Goal: Task Accomplishment & Management: Use online tool/utility

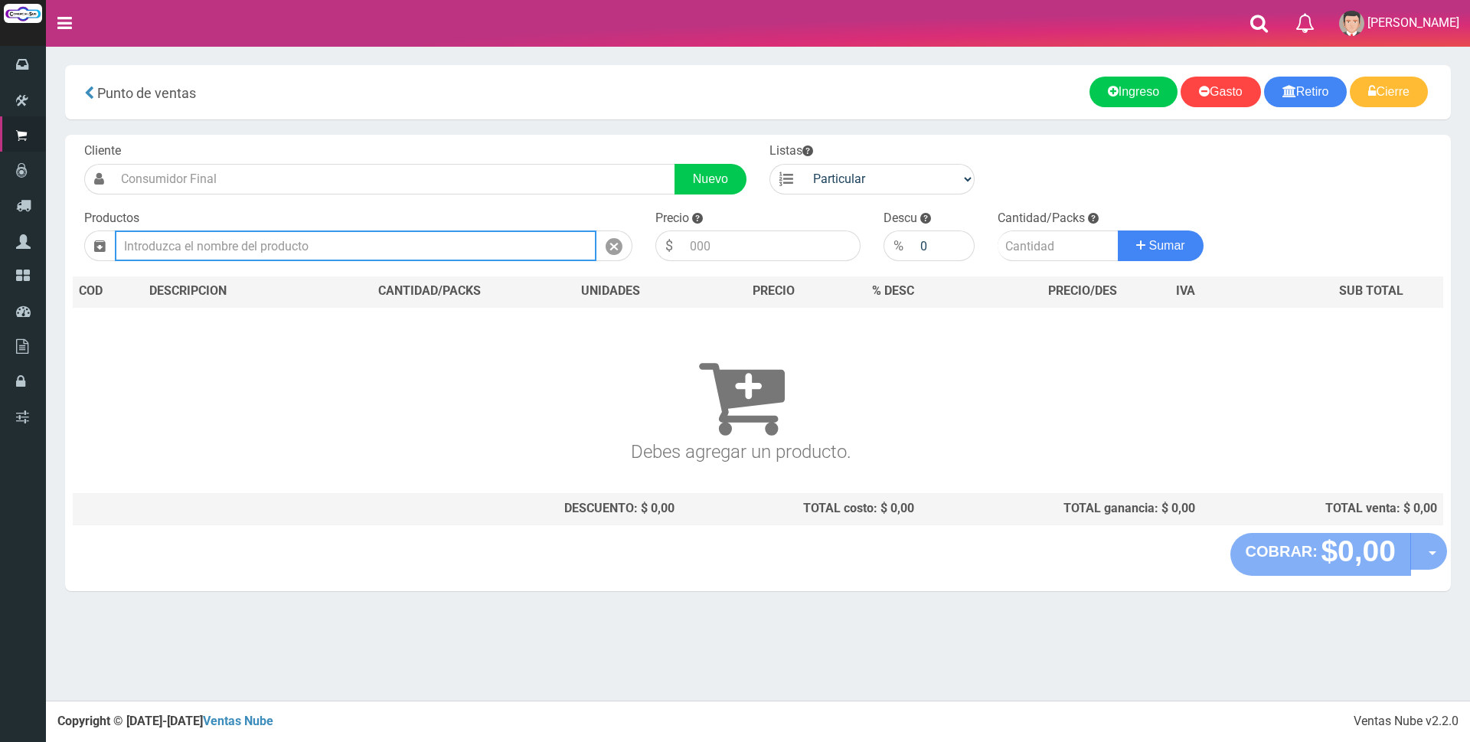
click at [550, 237] on input "text" at bounding box center [356, 246] width 482 height 31
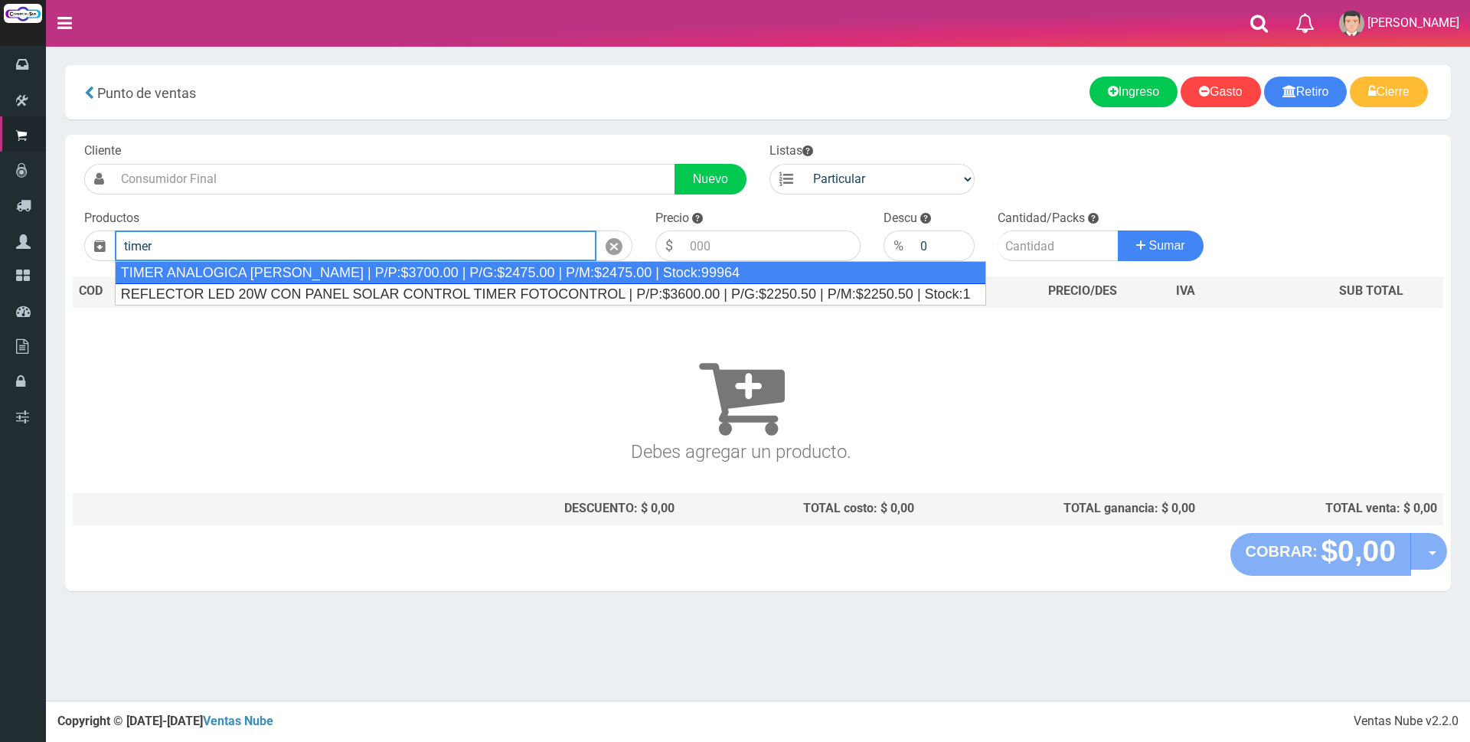
click at [620, 280] on div "TIMER ANALOGICA SICA | P/P:$3700.00 | P/G:$2475.00 | P/M:$2475.00 | Stock:99964" at bounding box center [551, 272] width 872 height 23
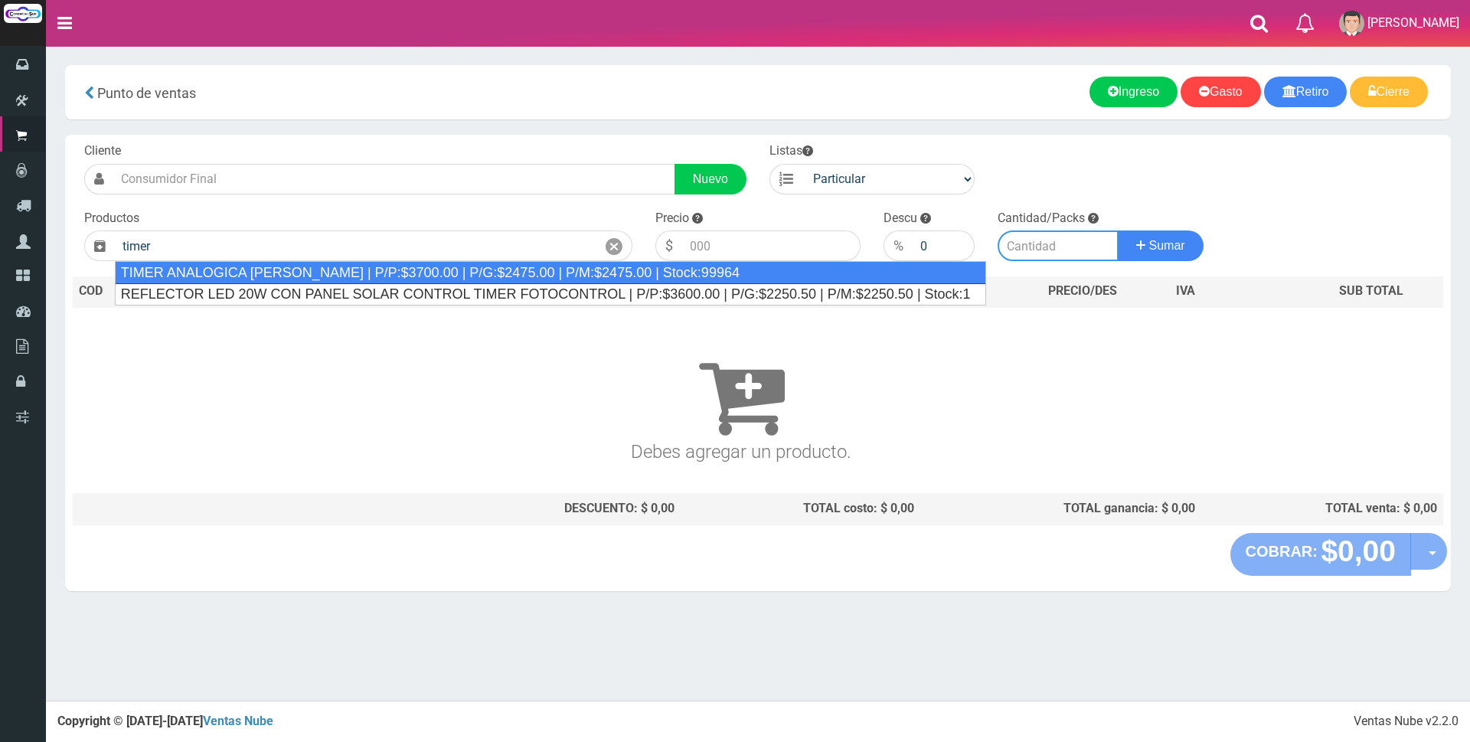
type input "TIMER ANALOGICA SICA | P/P:$3700.00 | P/G:$2475.00 | P/M:$2475.00 | Stock:99964"
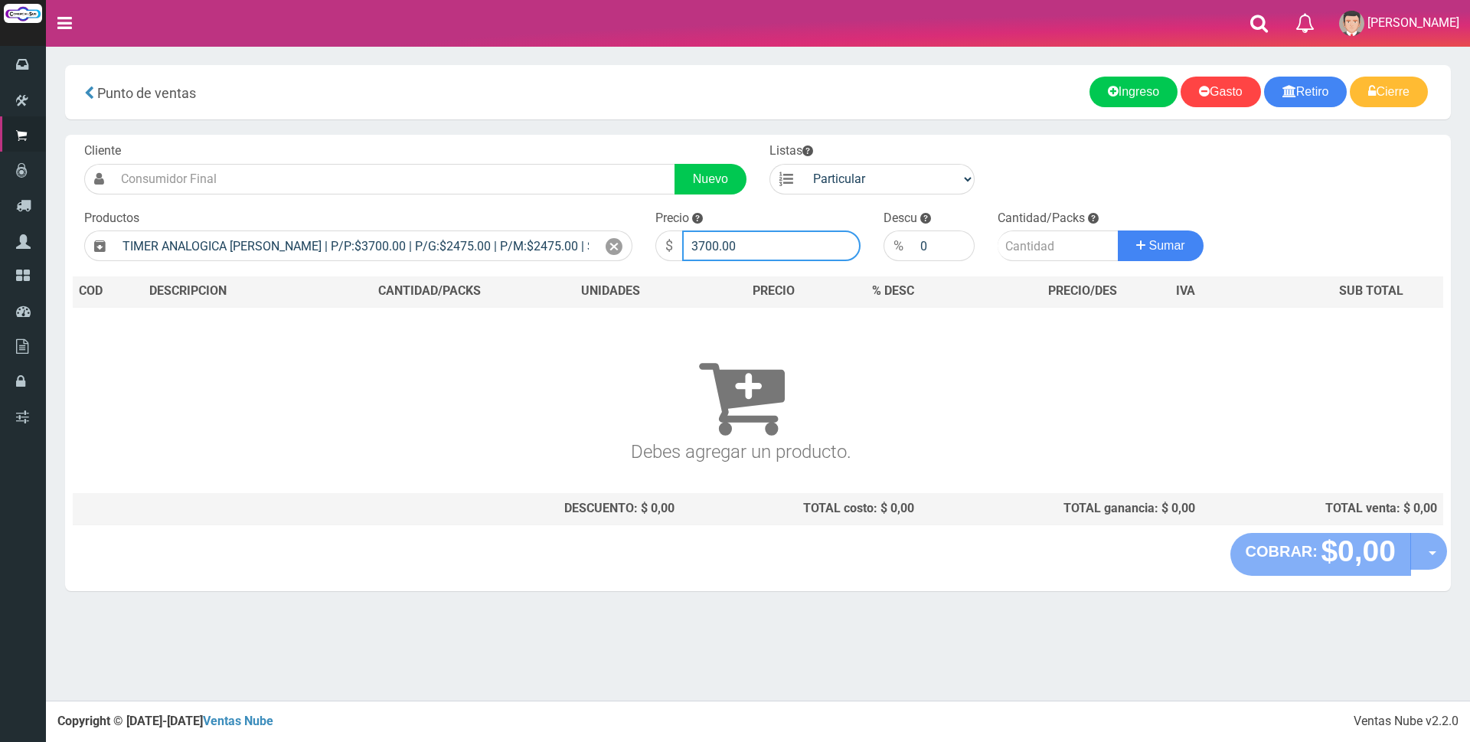
click at [756, 247] on input "3700.00" at bounding box center [771, 246] width 178 height 31
type input "3"
type input "15000"
click at [1045, 246] on input "number" at bounding box center [1058, 246] width 121 height 31
type input "1"
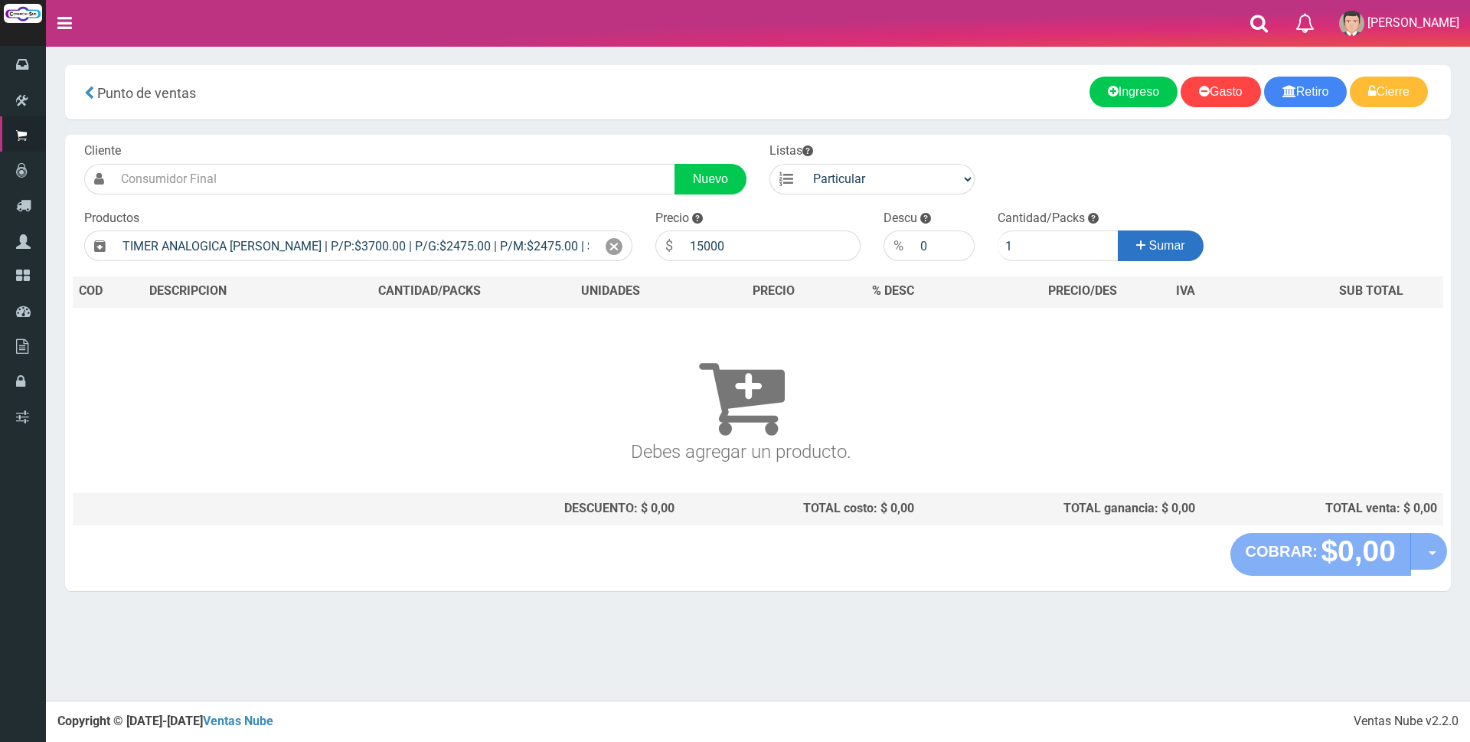
click at [1145, 250] on button "Sumar" at bounding box center [1161, 246] width 86 height 31
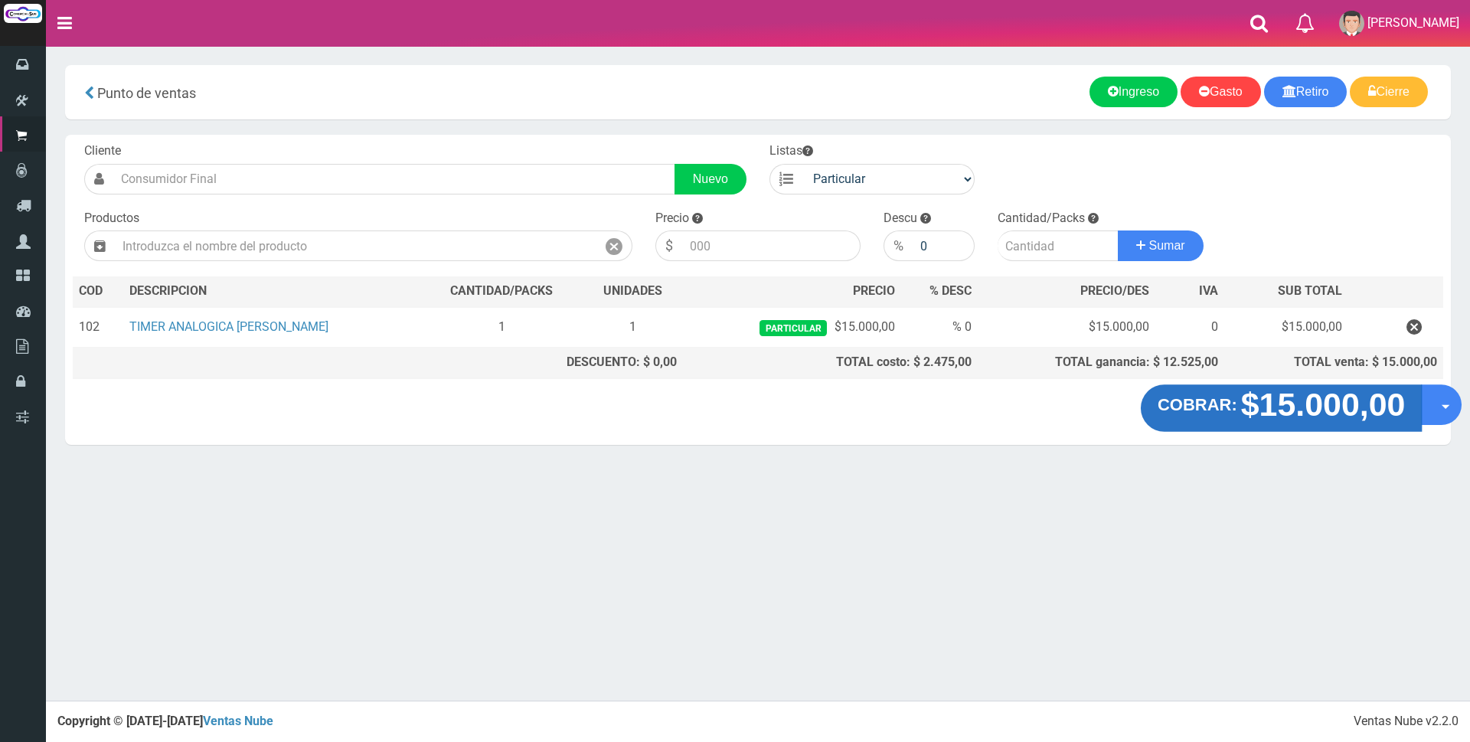
click at [1241, 416] on strong "$15.000,00" at bounding box center [1323, 405] width 165 height 36
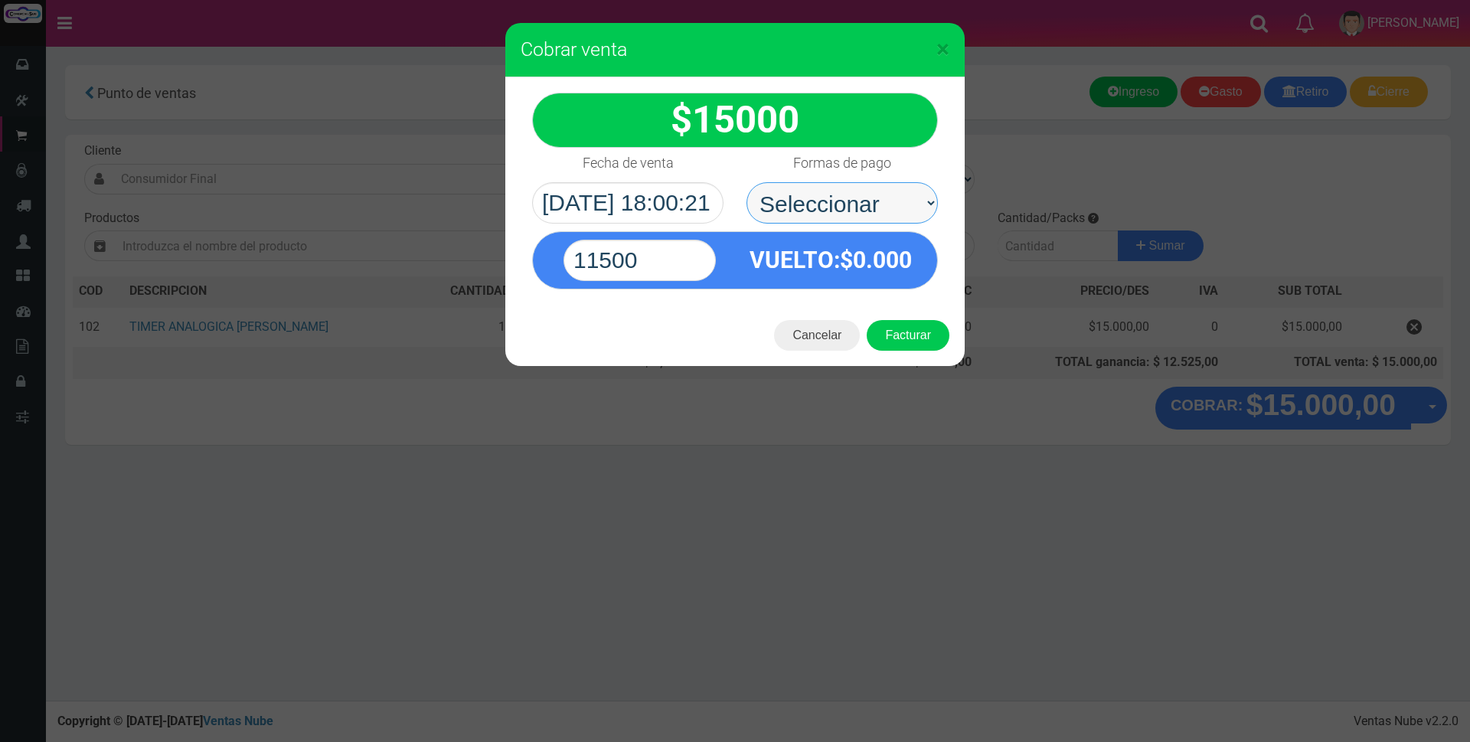
click at [779, 200] on select "Seleccionar Efectivo Tarjeta de Crédito Depósito Débito" at bounding box center [842, 202] width 191 height 41
select select "Tarjeta de Crédito"
click at [747, 182] on select "Seleccionar Efectivo Tarjeta de Crédito Depósito Débito" at bounding box center [842, 202] width 191 height 41
click at [679, 253] on input "11500" at bounding box center [640, 260] width 152 height 41
type input "1"
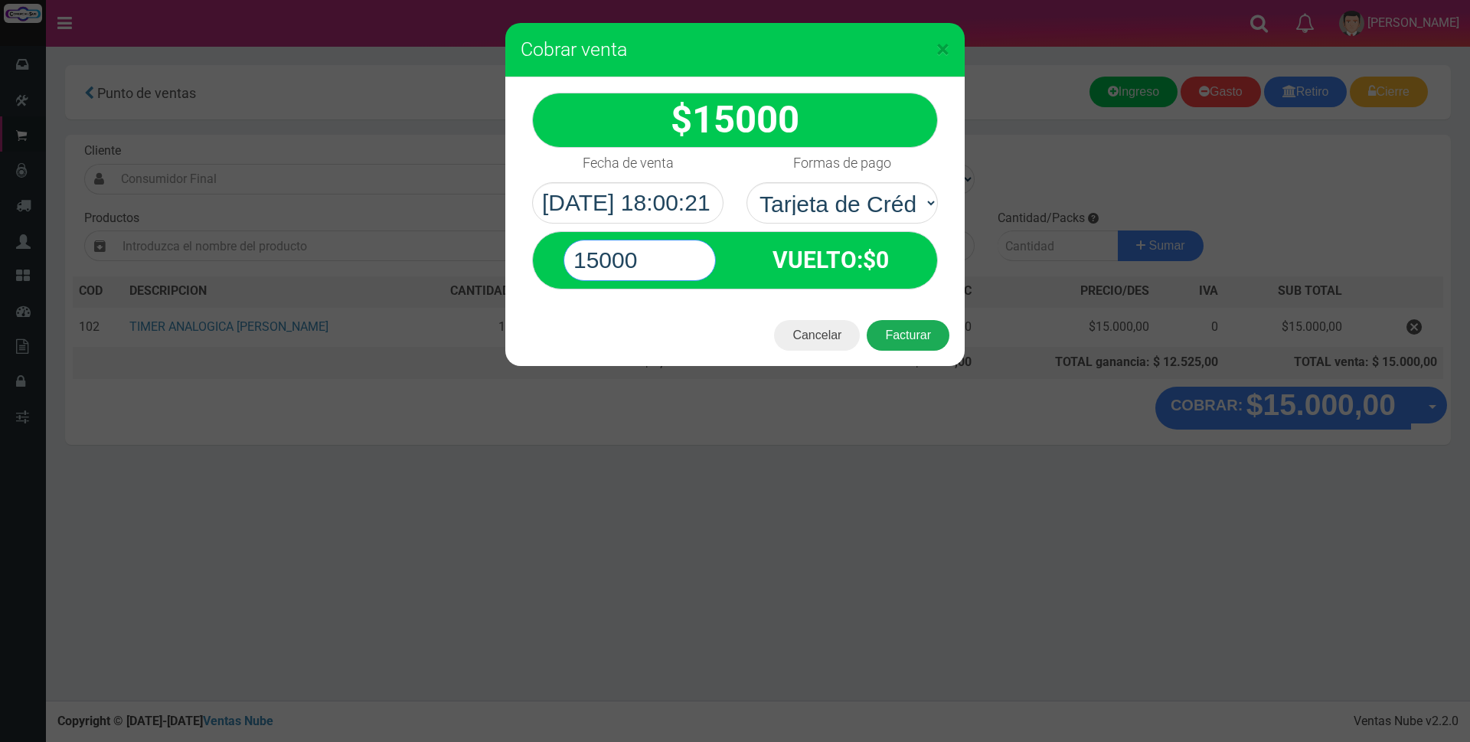
type input "15000"
click at [920, 338] on button "Facturar" at bounding box center [908, 335] width 83 height 31
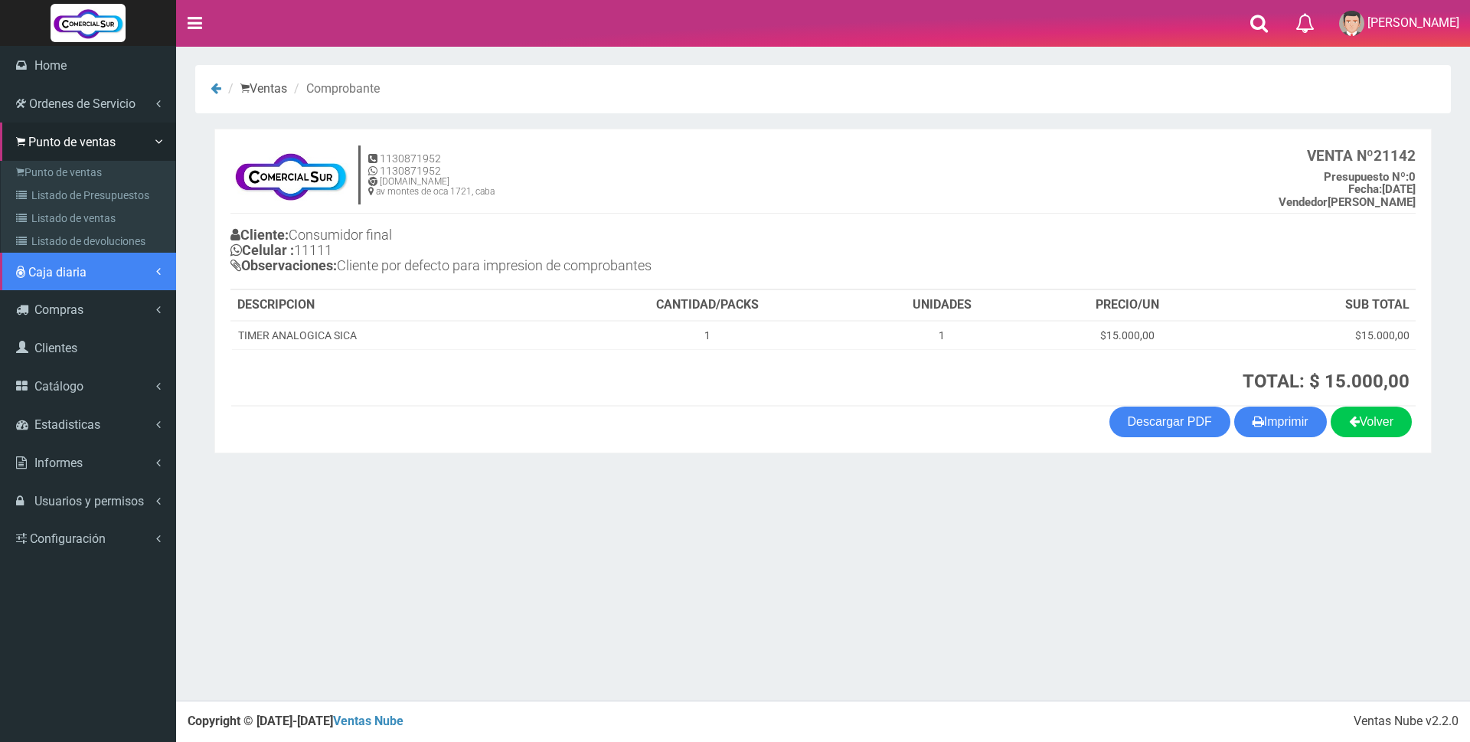
click at [51, 269] on span "Caja diaria" at bounding box center [57, 272] width 58 height 15
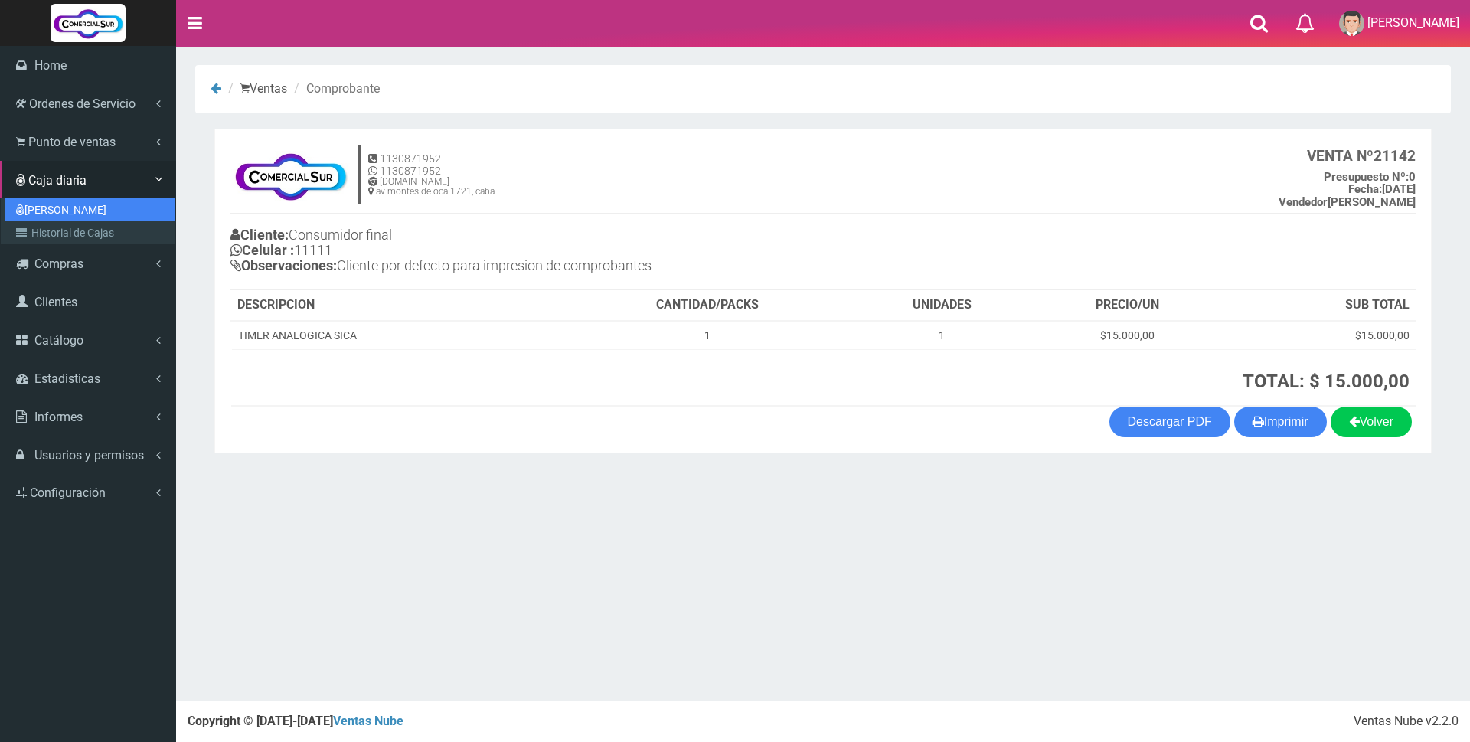
click at [53, 211] on link "[PERSON_NAME]" at bounding box center [90, 209] width 171 height 23
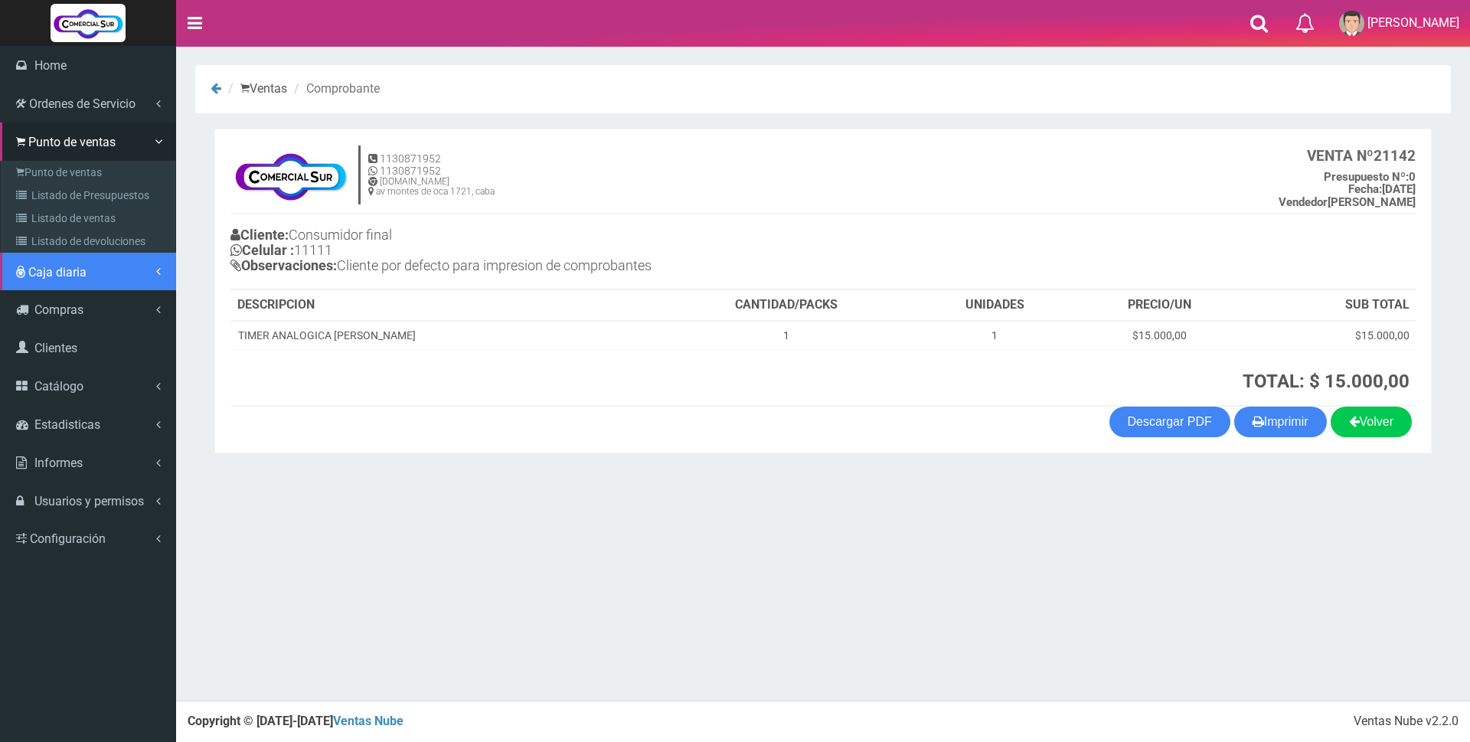
click at [56, 277] on span "Caja diaria" at bounding box center [57, 272] width 58 height 15
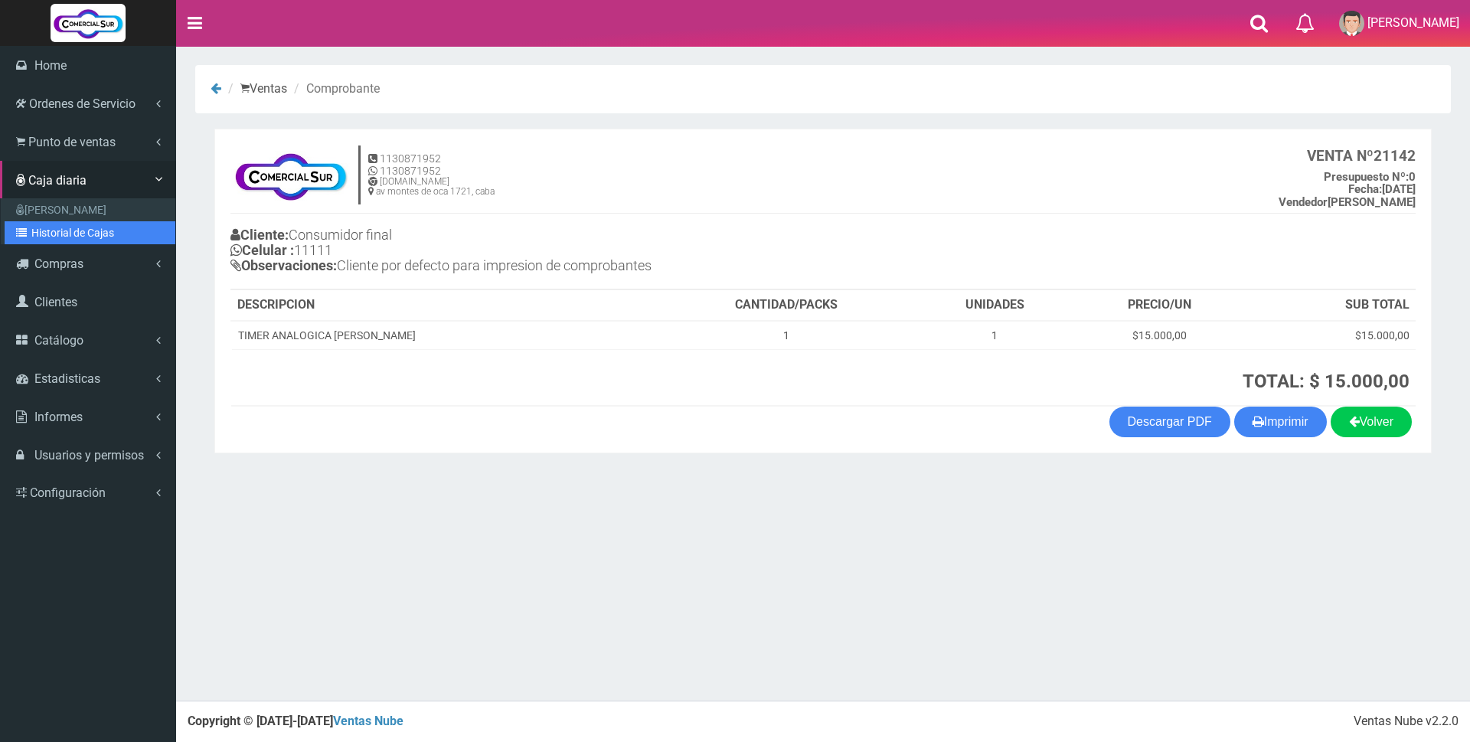
click at [54, 238] on link "Historial de Cajas" at bounding box center [90, 232] width 171 height 23
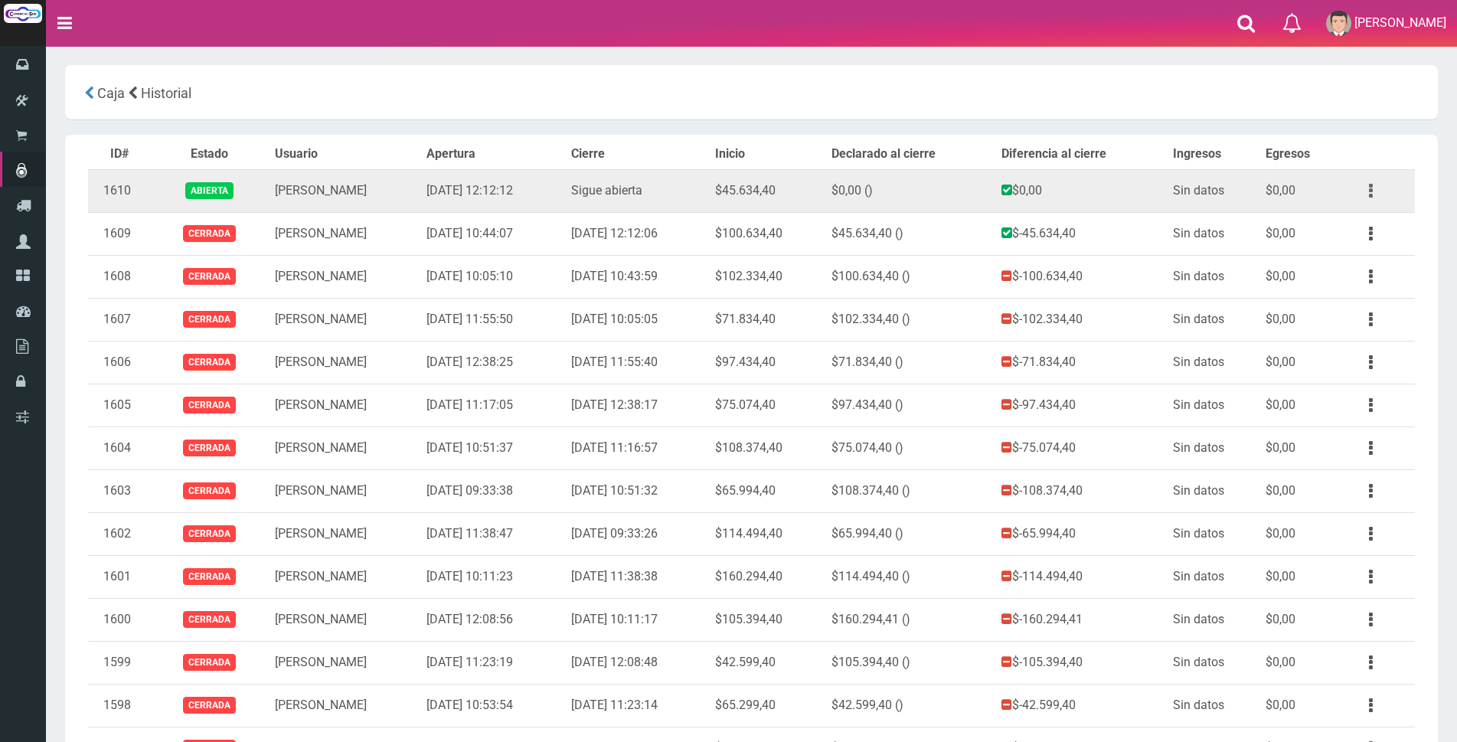
click at [1373, 192] on button "button" at bounding box center [1371, 191] width 34 height 27
click at [1348, 221] on link "Ver" at bounding box center [1327, 228] width 121 height 34
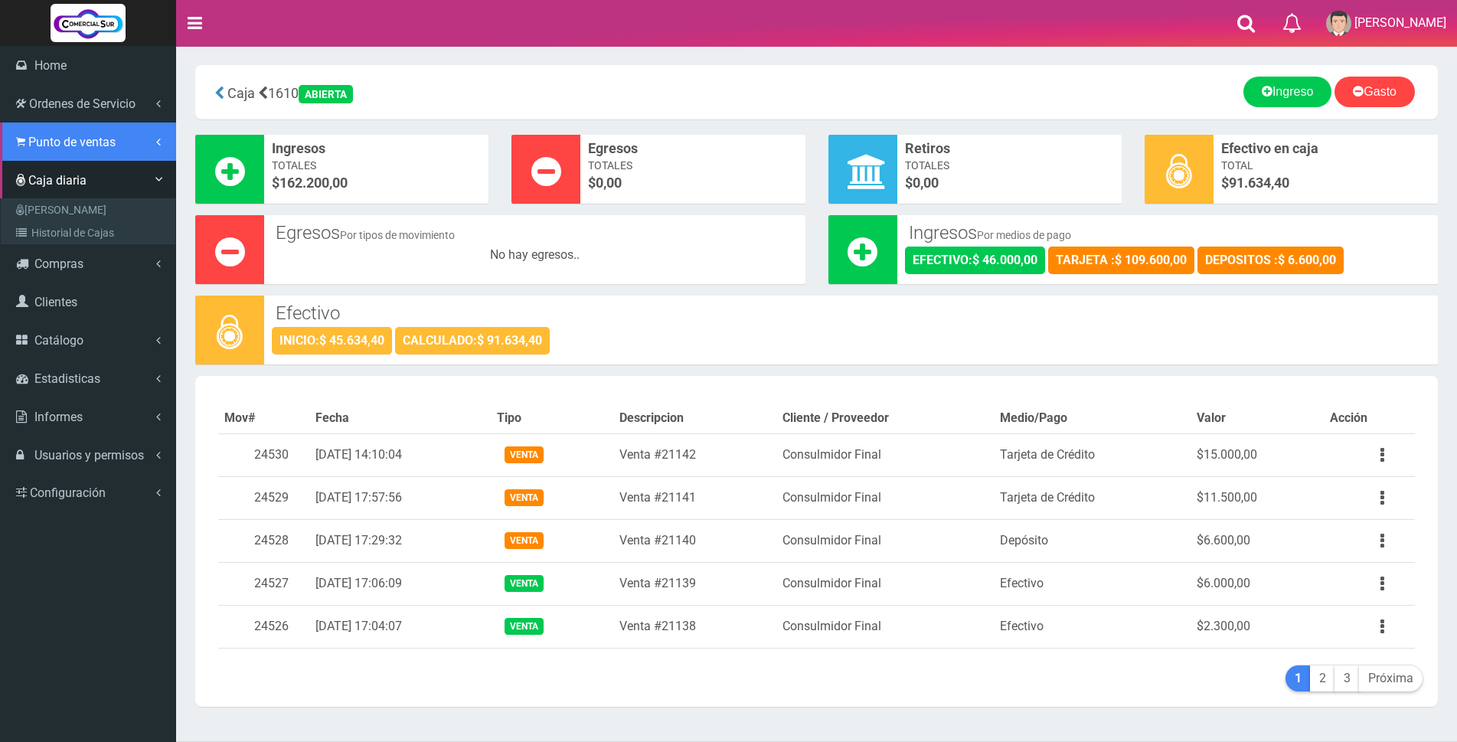
click at [53, 142] on span "Punto de ventas" at bounding box center [71, 142] width 87 height 15
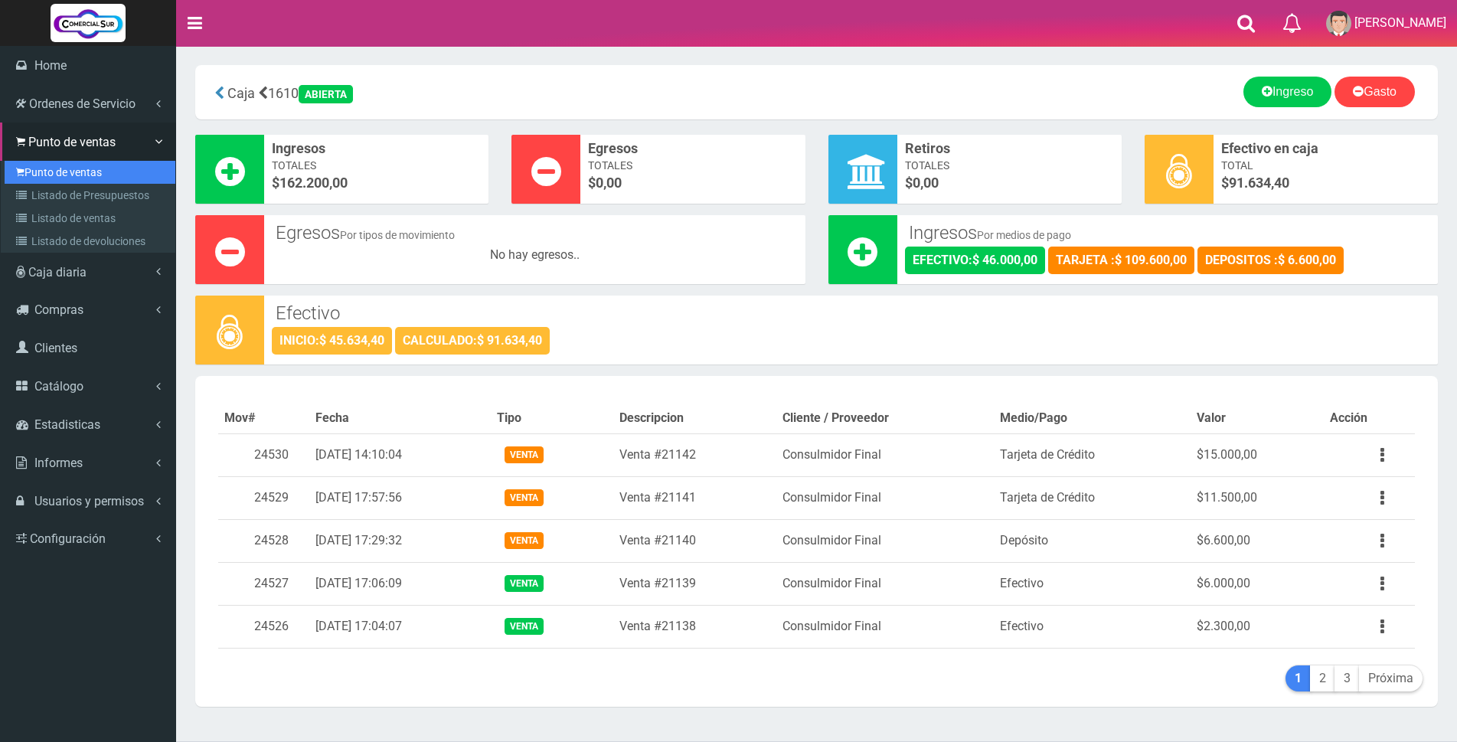
click at [49, 172] on link "Punto de ventas" at bounding box center [90, 172] width 171 height 23
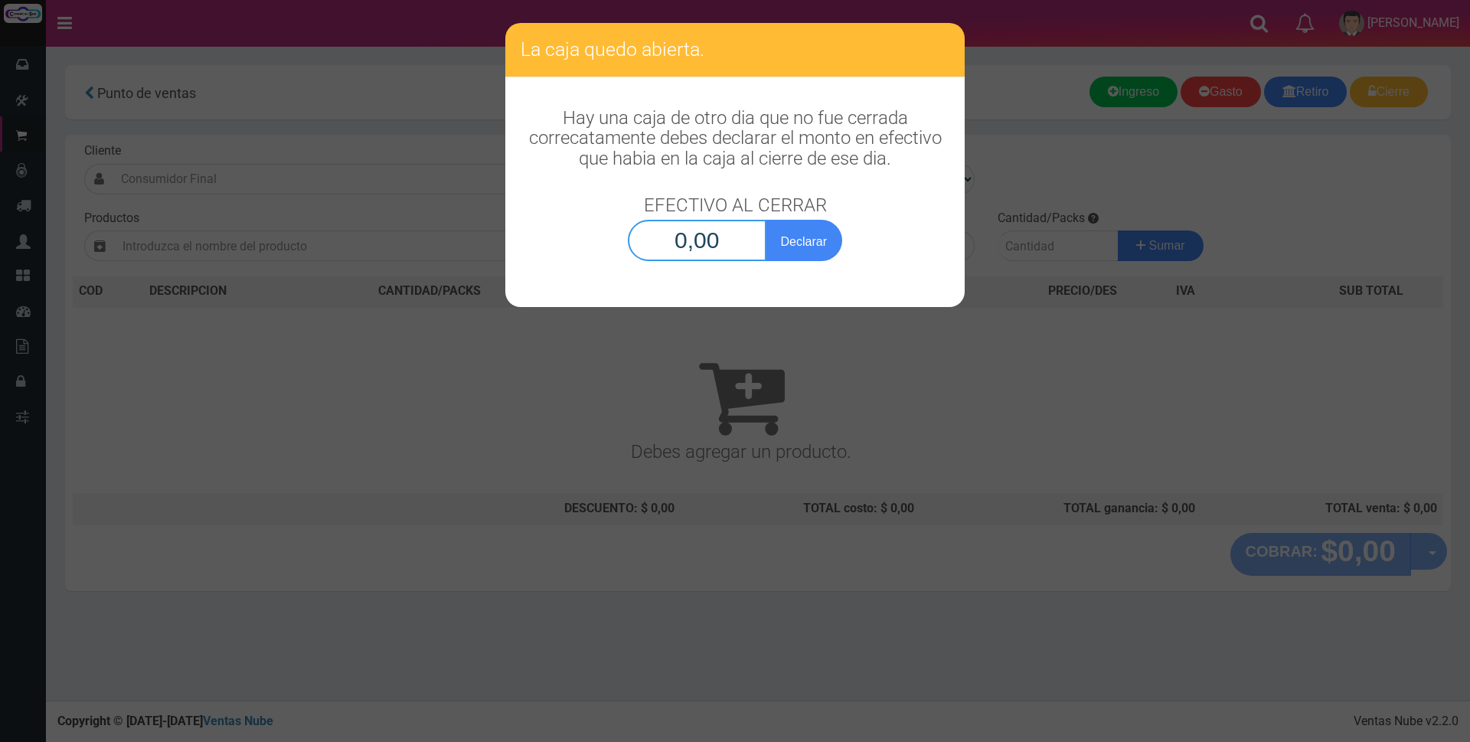
click at [663, 241] on input "0,00" at bounding box center [697, 240] width 139 height 41
type input "91.634,40"
click at [795, 240] on button "Declarar" at bounding box center [804, 240] width 77 height 41
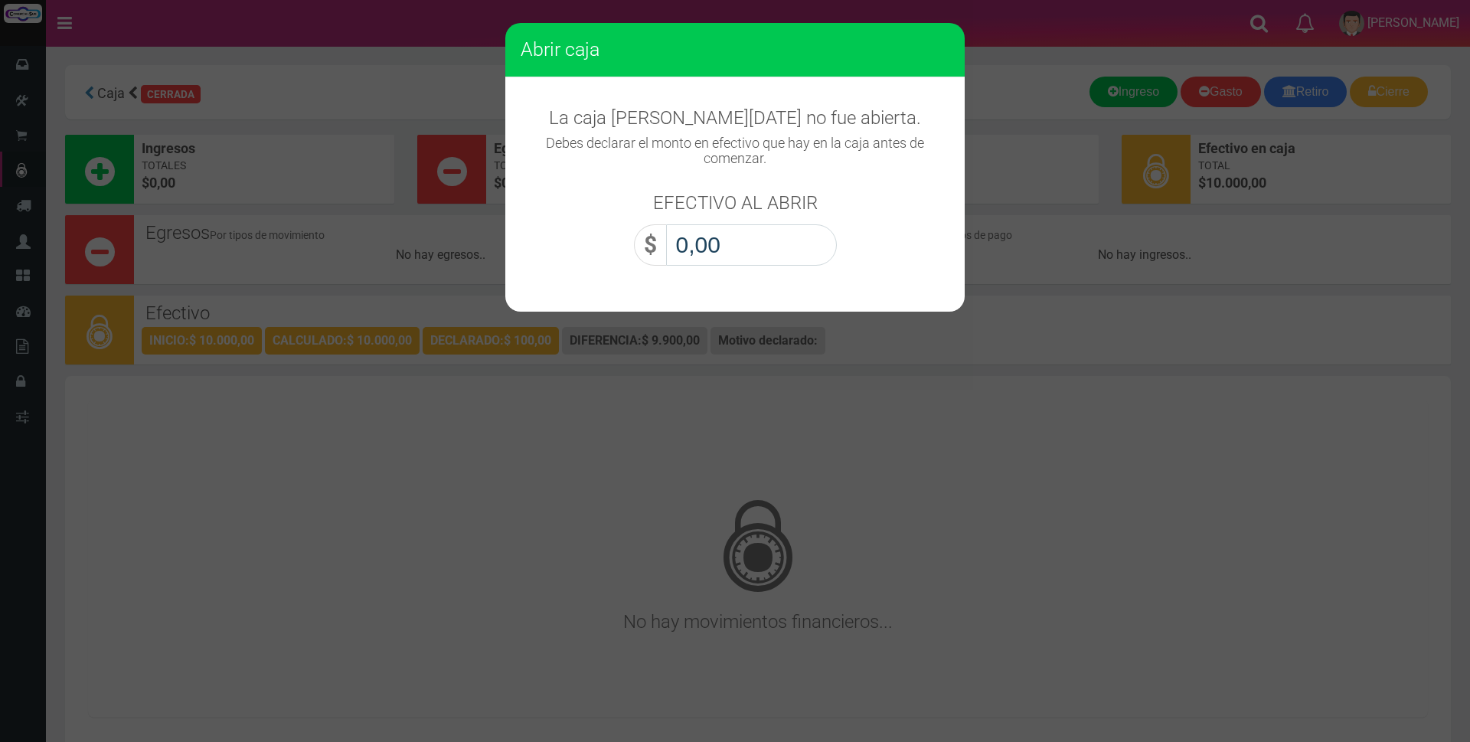
click at [776, 242] on input "0,00" at bounding box center [751, 244] width 171 height 41
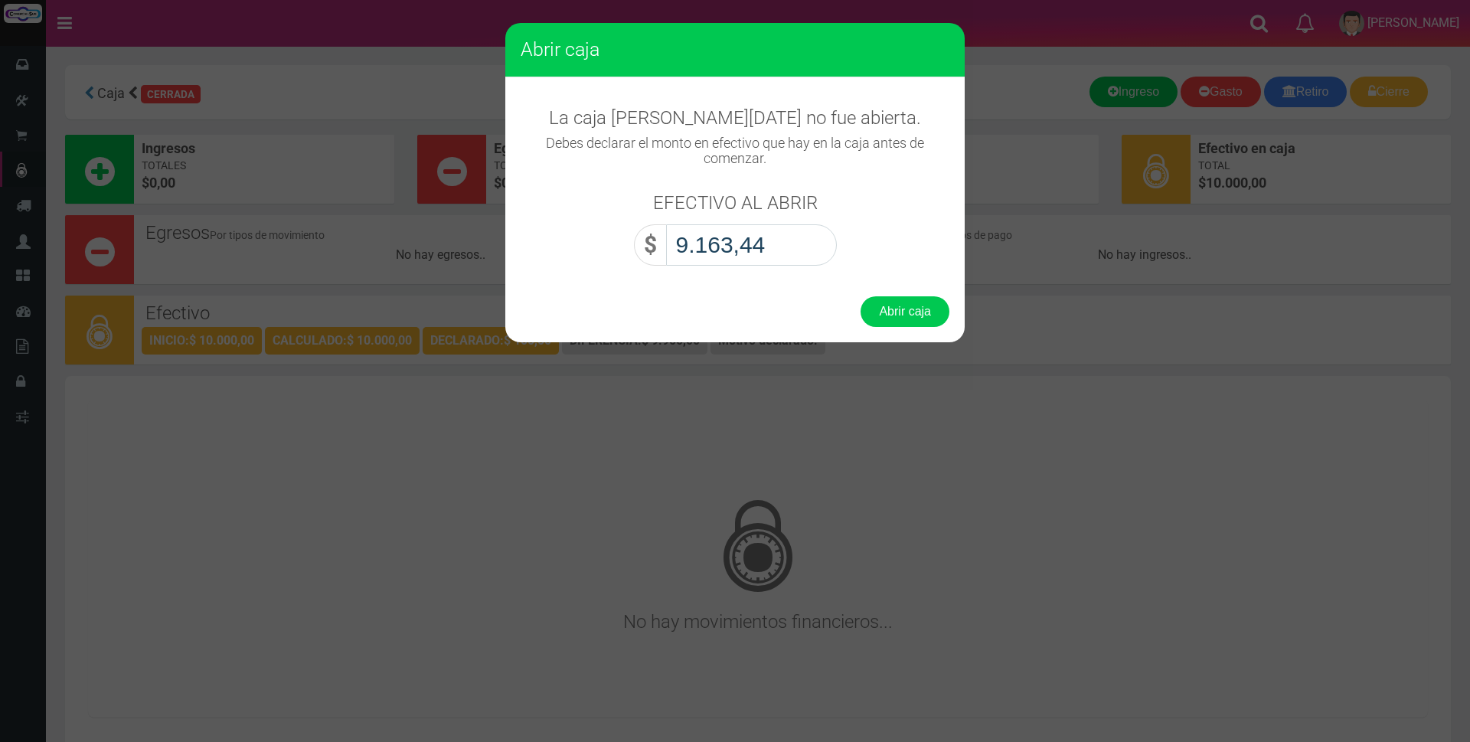
type input "91.634,40"
click at [924, 314] on button "Abrir caja" at bounding box center [905, 311] width 89 height 31
